Goal: Task Accomplishment & Management: Use online tool/utility

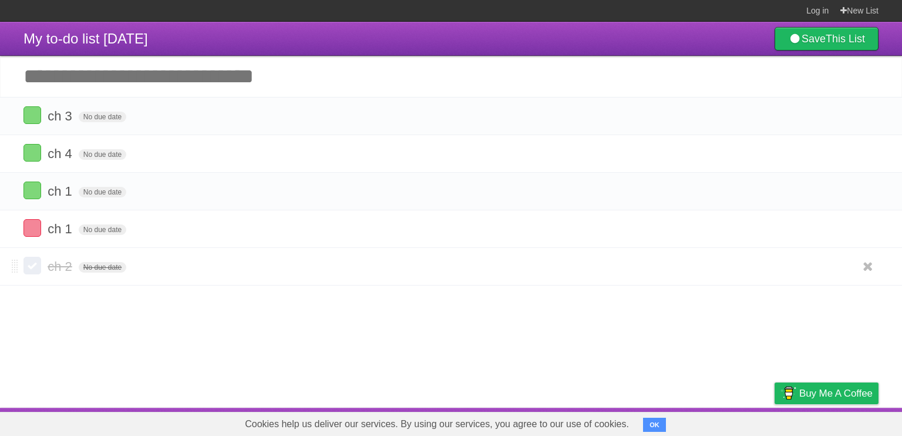
click at [26, 261] on label at bounding box center [32, 266] width 18 height 18
click at [32, 270] on label at bounding box center [32, 266] width 18 height 18
click at [30, 265] on label at bounding box center [32, 266] width 18 height 18
click at [31, 266] on label at bounding box center [32, 266] width 18 height 18
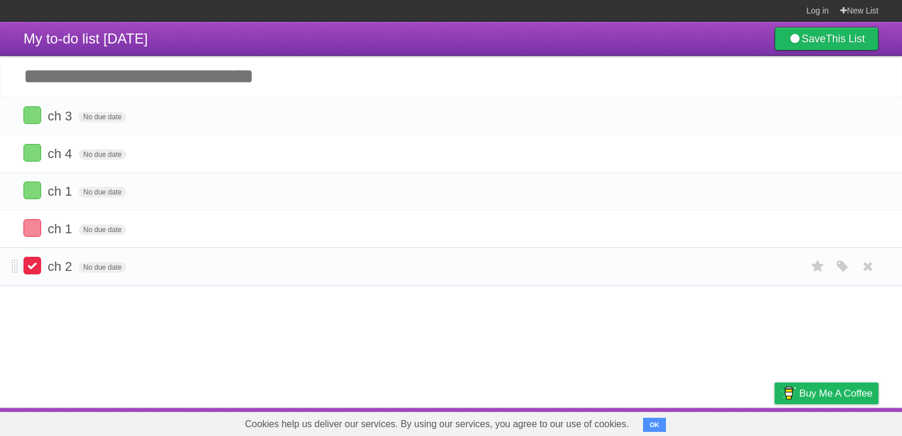
click at [31, 267] on label at bounding box center [32, 266] width 18 height 18
click at [263, 251] on li "ch 2 No due date White Red Blue Green Purple Orange" at bounding box center [451, 267] width 902 height 38
